Goal: Navigation & Orientation: Find specific page/section

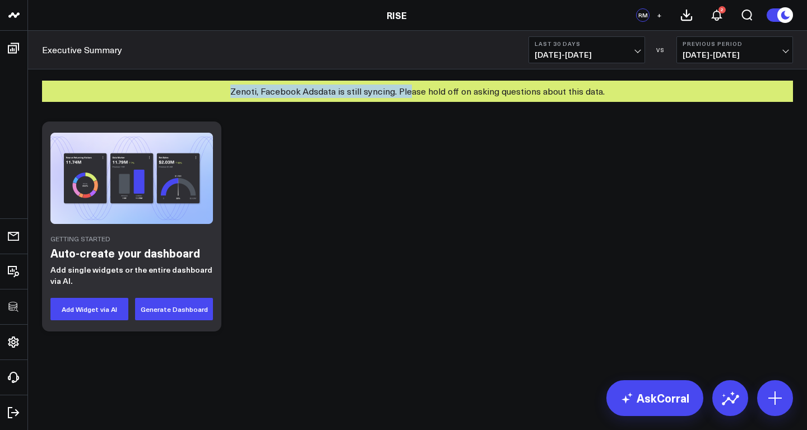
drag, startPoint x: 229, startPoint y: 87, endPoint x: 407, endPoint y: 92, distance: 177.7
click at [407, 92] on div "Zenoti, Facebook Ads data is still syncing. Please hold off on asking questions…" at bounding box center [417, 91] width 751 height 21
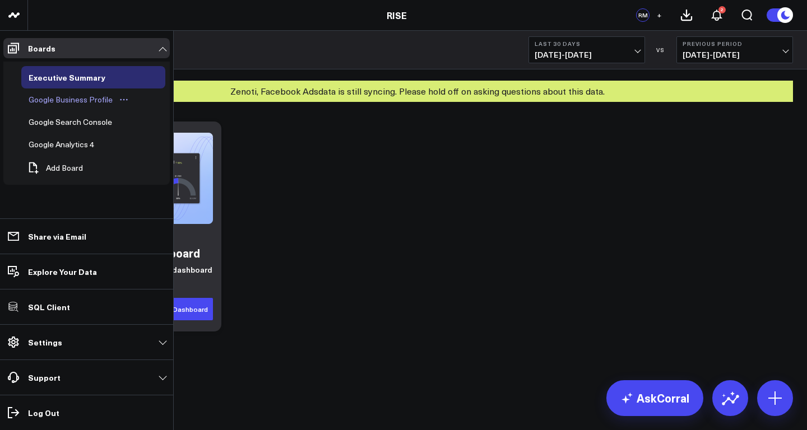
click at [74, 101] on div "Google Business Profile" at bounding box center [71, 99] width 90 height 13
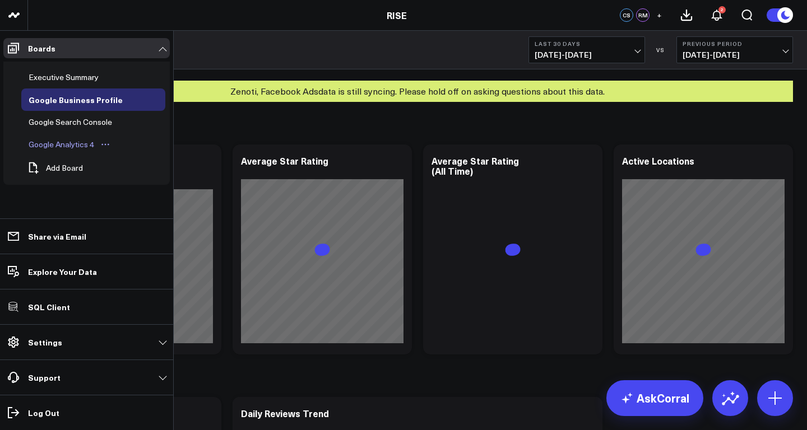
click at [54, 144] on div "Google Analytics 4" at bounding box center [61, 144] width 71 height 13
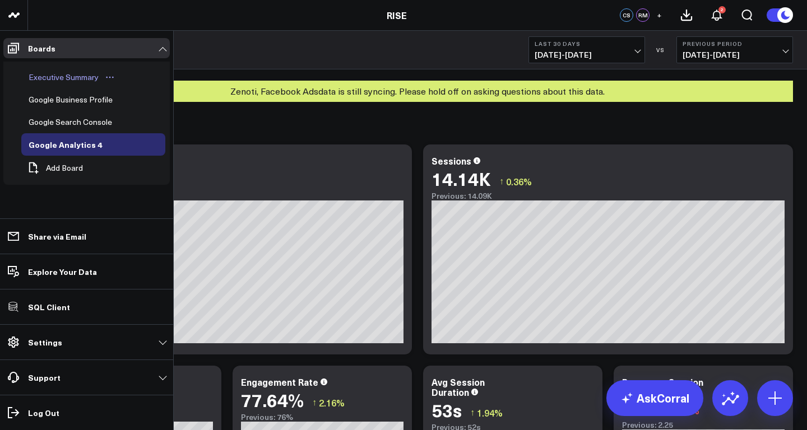
click at [62, 80] on div "Executive Summary" at bounding box center [64, 77] width 76 height 13
